Goal: Task Accomplishment & Management: Use online tool/utility

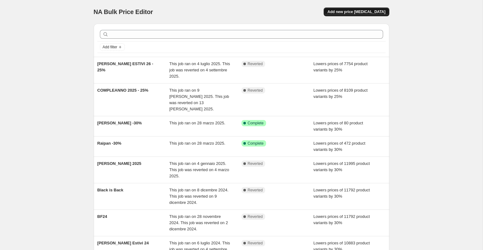
click at [367, 10] on span "Add new price [MEDICAL_DATA]" at bounding box center [357, 11] width 58 height 5
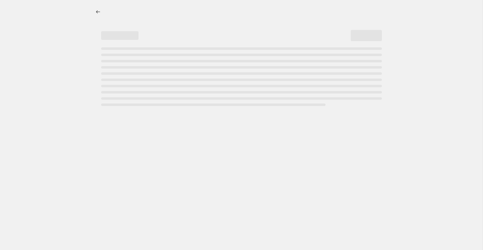
select select "percentage"
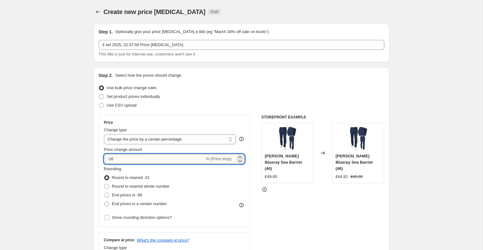
click at [141, 156] on input "-10" at bounding box center [154, 159] width 101 height 10
type input "-25"
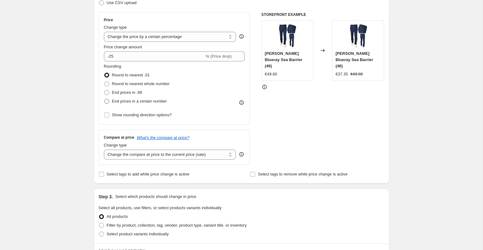
scroll to position [109, 0]
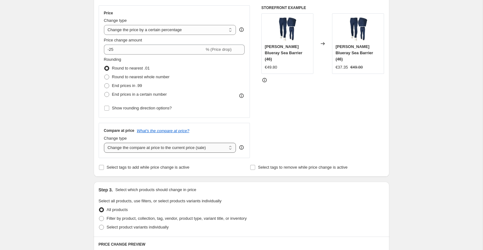
click at [137, 150] on select "Change the compare at price to the current price (sale) Change the compare at p…" at bounding box center [170, 148] width 132 height 10
click at [104, 143] on select "Change the compare at price to the current price (sale) Change the compare at p…" at bounding box center [170, 148] width 132 height 10
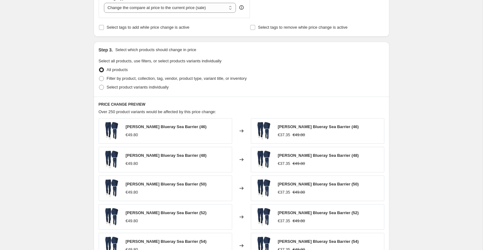
scroll to position [253, 0]
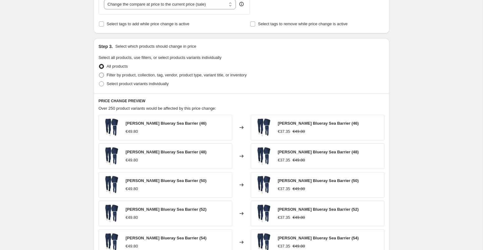
click at [128, 76] on span "Filter by product, collection, tag, vendor, product type, variant title, or inv…" at bounding box center [177, 75] width 140 height 5
click at [99, 73] on input "Filter by product, collection, tag, vendor, product type, variant title, or inv…" at bounding box center [99, 73] width 0 height 0
radio input "true"
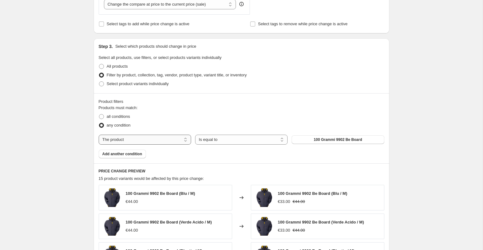
click at [165, 139] on select "The product The product's collection The product's tag The product's vendor The…" at bounding box center [145, 140] width 93 height 10
select select "tag"
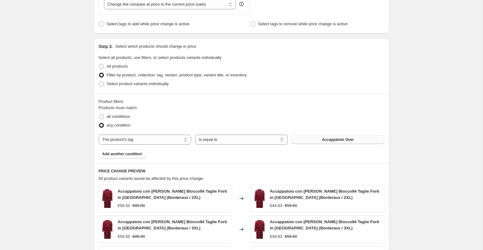
click at [317, 139] on button "Accappatoio Over" at bounding box center [338, 139] width 93 height 9
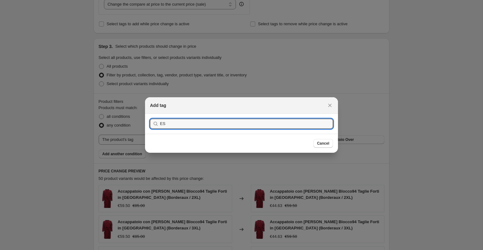
type input "E"
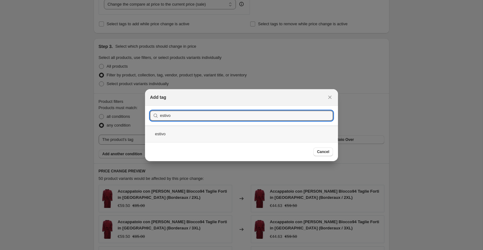
type input "estivo"
click at [188, 131] on div "estivo" at bounding box center [241, 134] width 193 height 17
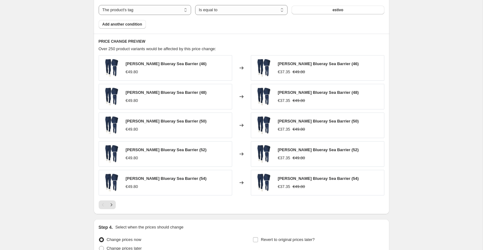
scroll to position [443, 0]
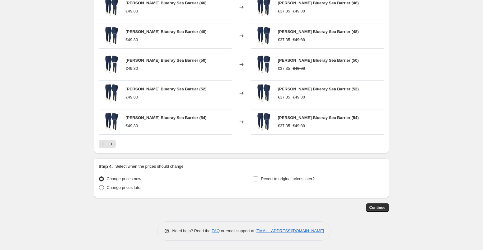
click at [135, 188] on span "Change prices later" at bounding box center [124, 187] width 35 height 5
click at [99, 185] on input "Change prices later" at bounding box center [99, 185] width 0 height 0
radio input "true"
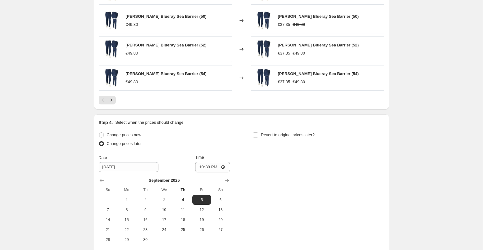
scroll to position [501, 0]
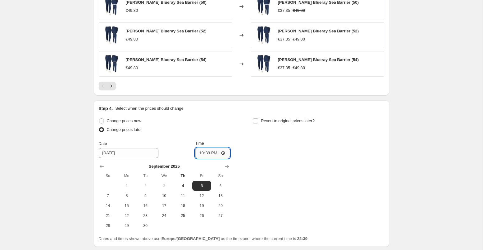
click at [207, 153] on input "22:39" at bounding box center [212, 153] width 35 height 11
type input "00:30"
click at [293, 172] on div "Change prices now Change prices later Date [DATE] Time 00:[DATE] Mo Tu We Th Fr…" at bounding box center [242, 174] width 286 height 114
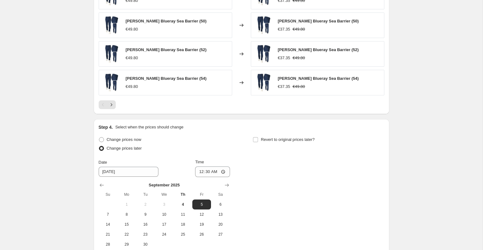
scroll to position [550, 0]
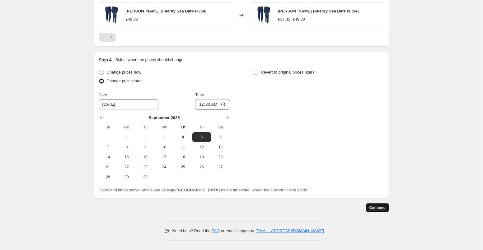
click at [381, 206] on span "Continue" at bounding box center [378, 207] width 16 height 5
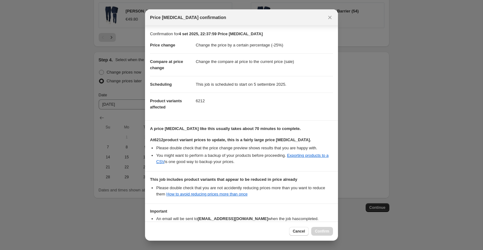
scroll to position [39, 0]
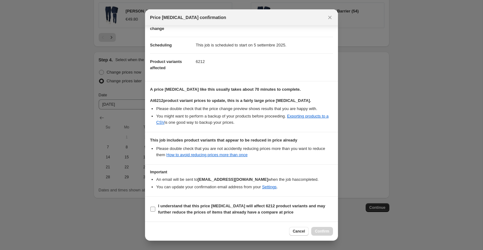
click at [155, 209] on input "I understand that this price [MEDICAL_DATA] will affect 6212 product variants a…" at bounding box center [152, 209] width 5 height 5
checkbox input "true"
click at [323, 231] on span "Confirm" at bounding box center [322, 231] width 14 height 5
